Goal: Find specific page/section: Find specific page/section

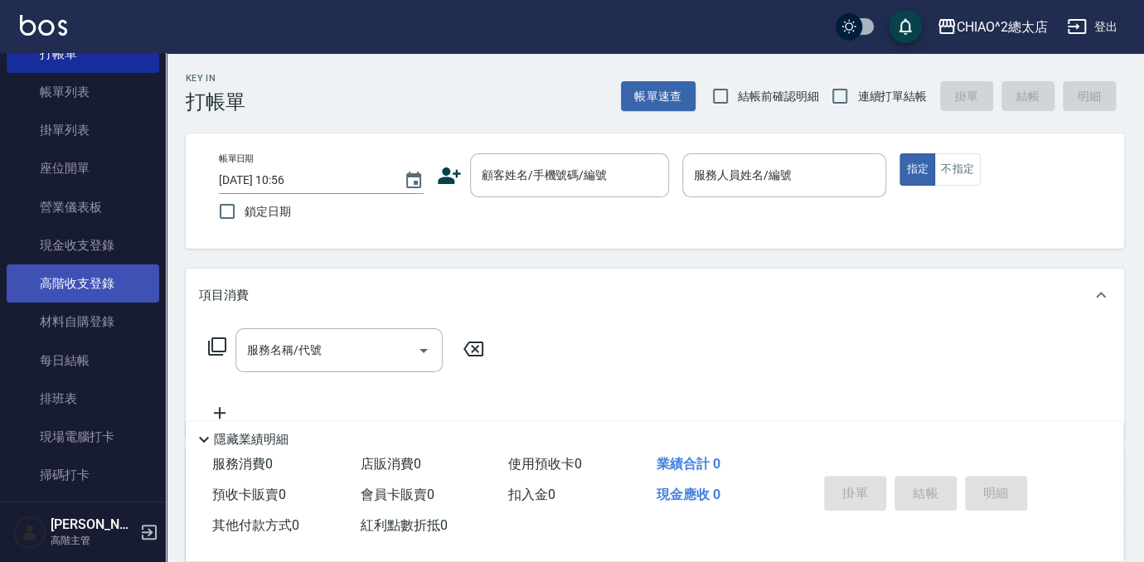
scroll to position [301, 0]
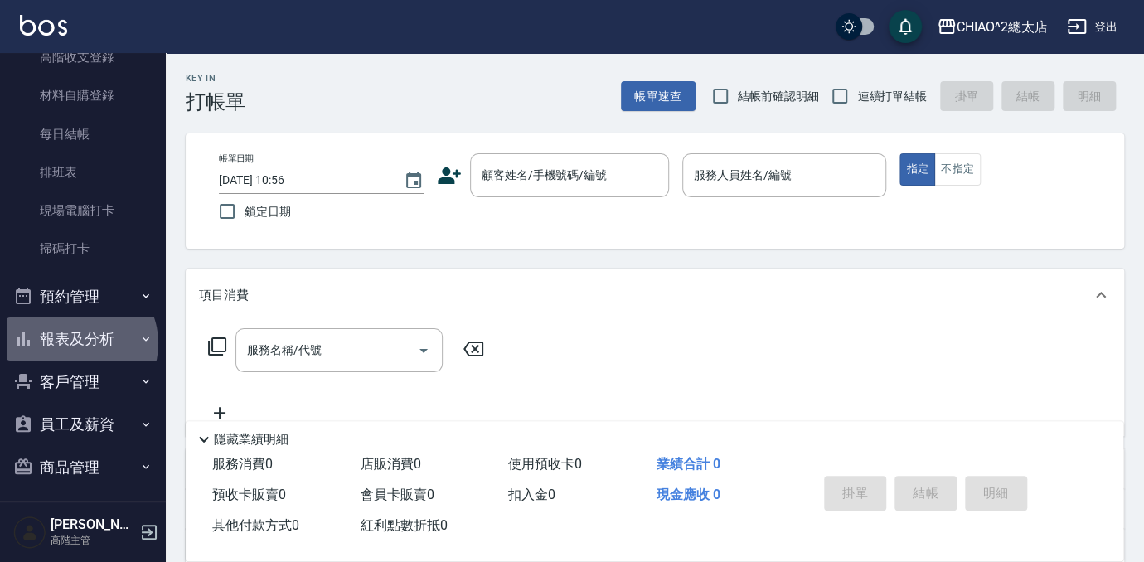
click at [80, 342] on button "報表及分析" at bounding box center [83, 338] width 152 height 43
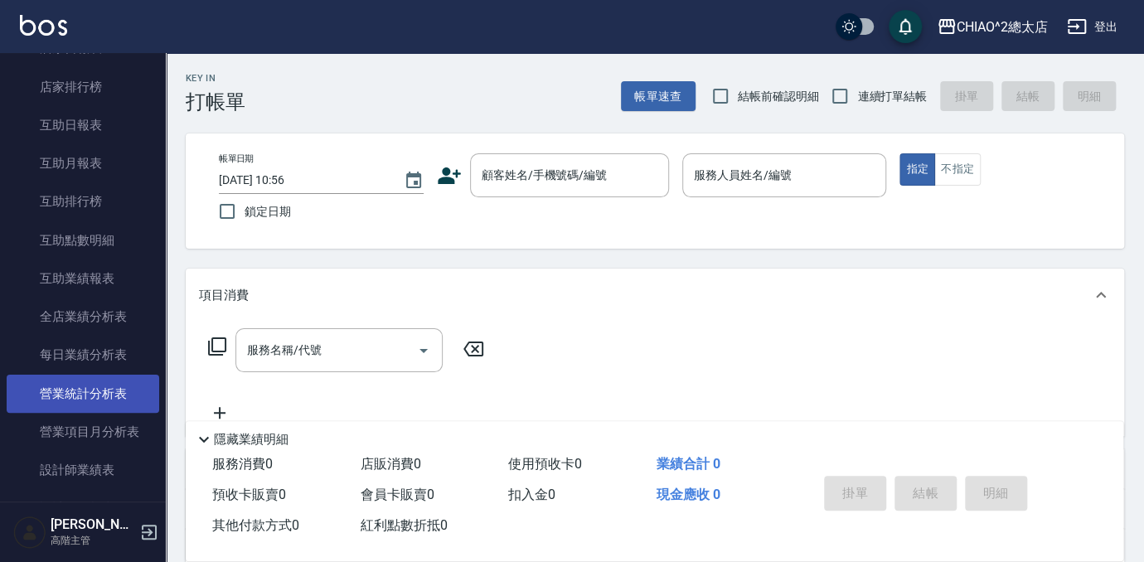
scroll to position [979, 0]
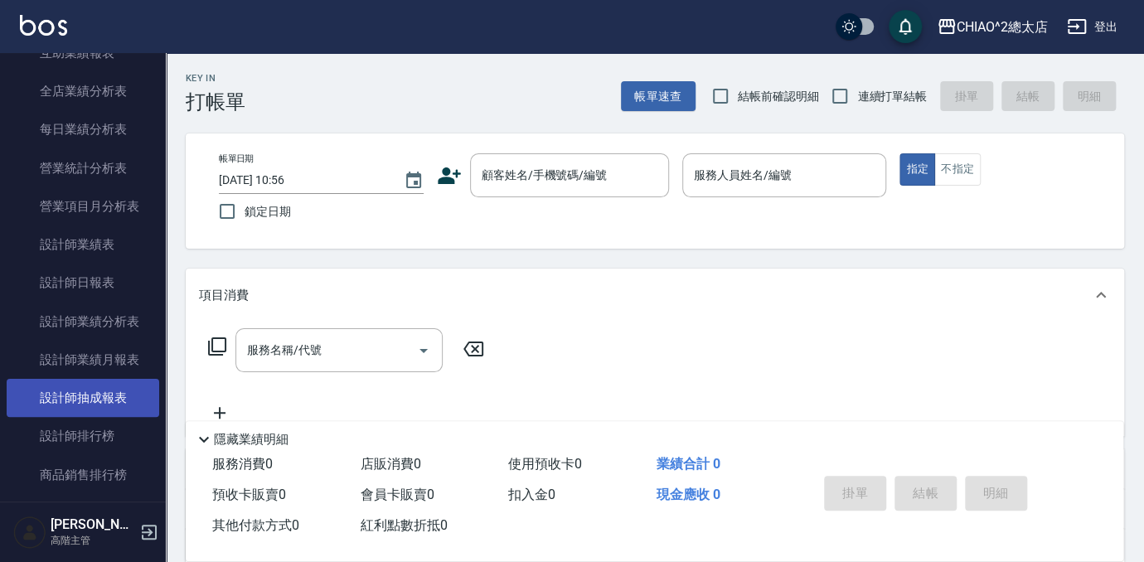
click at [91, 412] on link "設計師抽成報表" at bounding box center [83, 398] width 152 height 38
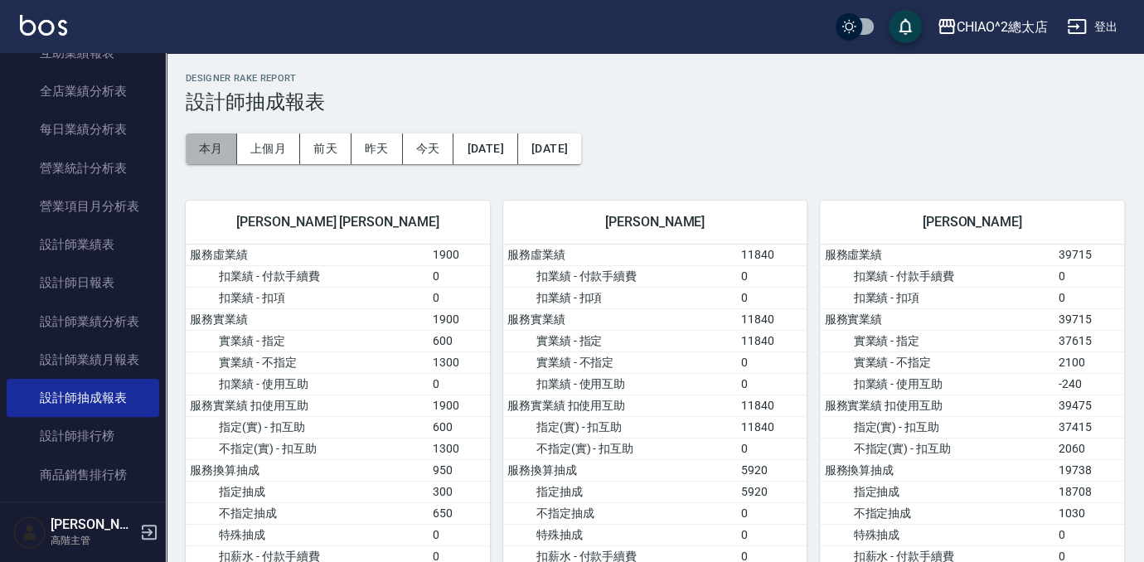
click at [220, 156] on button "本月" at bounding box center [211, 148] width 51 height 31
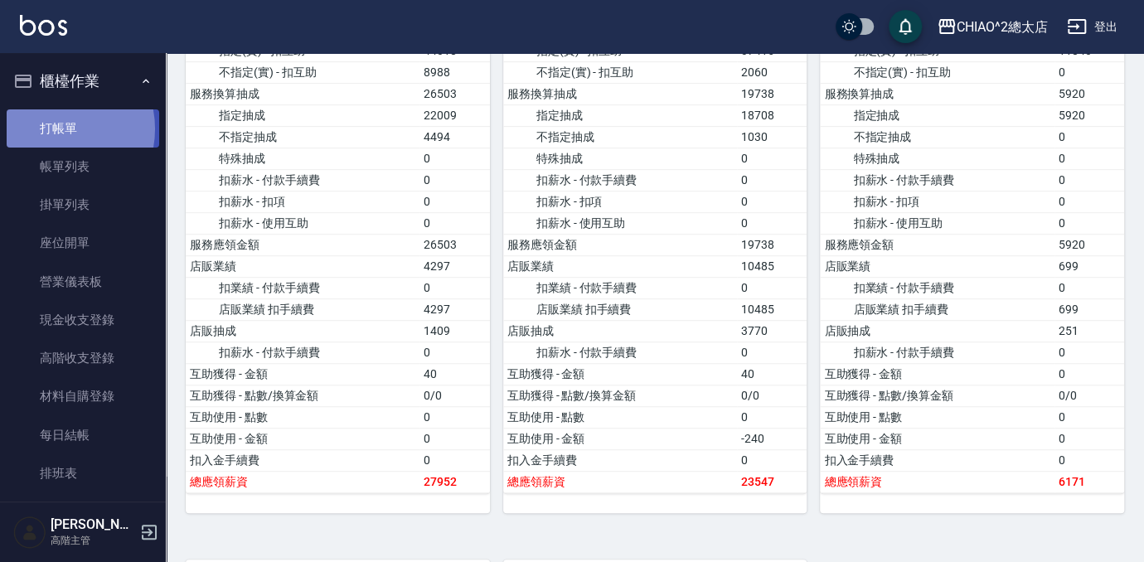
click at [50, 128] on link "打帳單" at bounding box center [83, 128] width 152 height 38
